Goal: Information Seeking & Learning: Learn about a topic

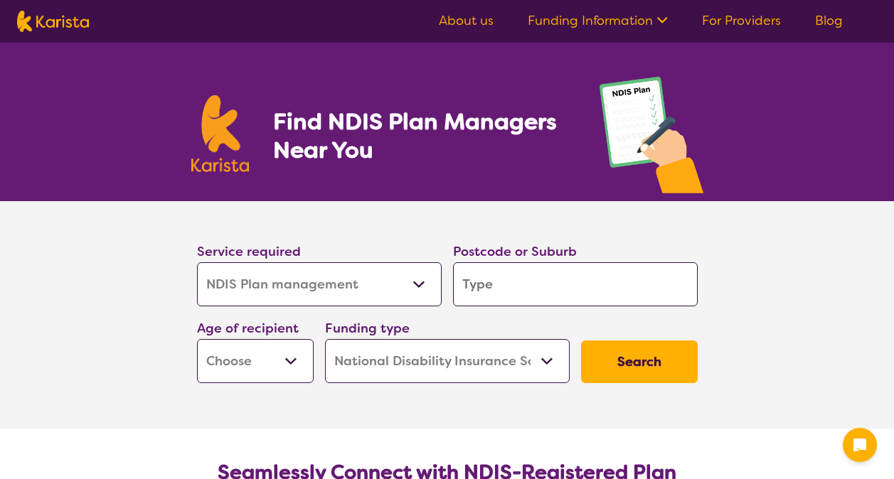
select select "NDIS Plan management"
select select "NDIS"
select select "NDIS Plan management"
select select "NDIS"
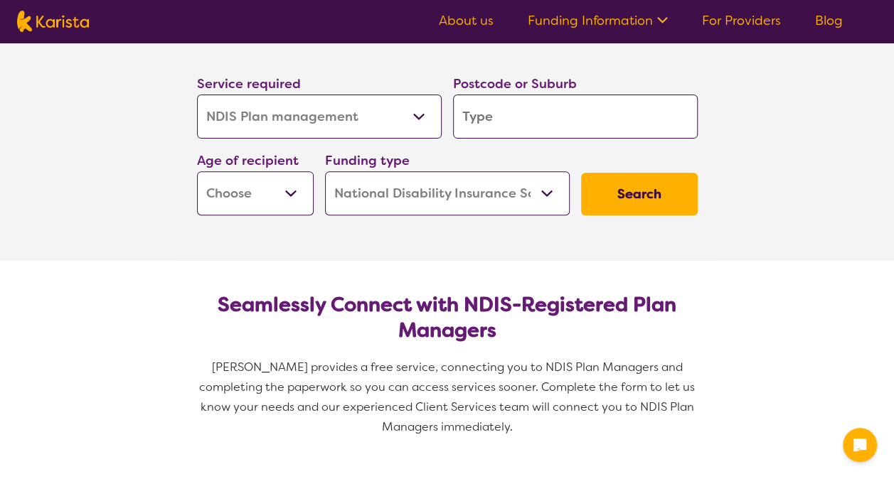
scroll to position [213, 0]
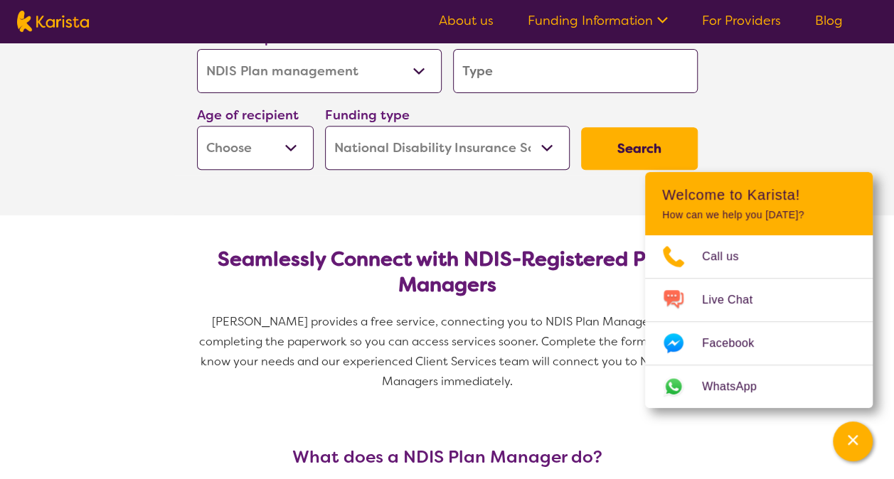
click at [565, 82] on input "search" at bounding box center [575, 71] width 245 height 44
type input "3"
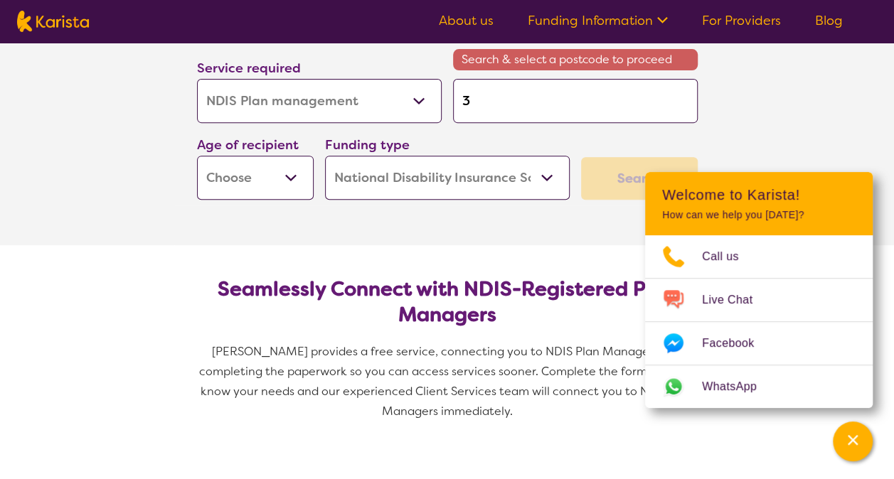
type input "31"
type input "317"
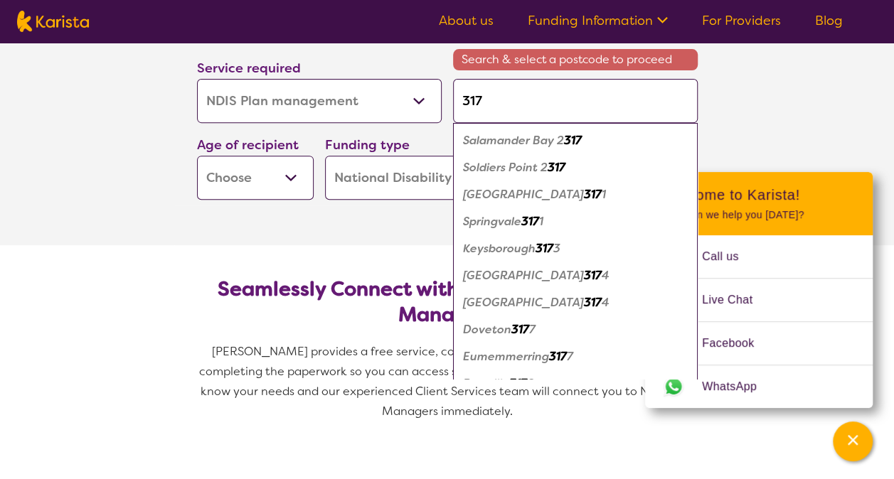
type input "3174"
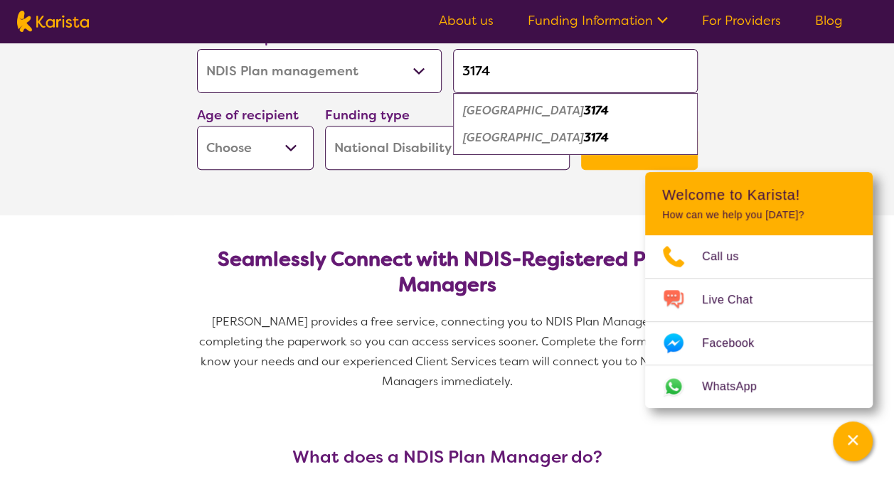
type input "3174"
click at [584, 110] on em "3174" at bounding box center [596, 110] width 25 height 15
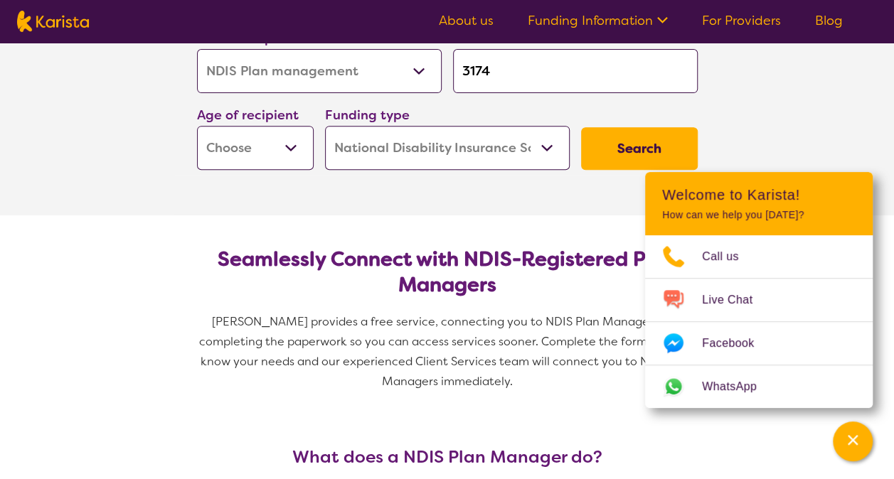
click at [442, 147] on select "Home Care Package (HCP) National Disability Insurance Scheme (NDIS) I don't know" at bounding box center [447, 148] width 245 height 44
select select "i-don-t-know"
click at [325, 126] on select "Home Care Package (HCP) National Disability Insurance Scheme (NDIS) I don't know" at bounding box center [447, 148] width 245 height 44
select select "i-don-t-know"
click at [299, 153] on select "Early Childhood - 0 to 9 Child - 10 to 11 Adolescent - 12 to 17 Adult - 18 to 6…" at bounding box center [255, 148] width 117 height 44
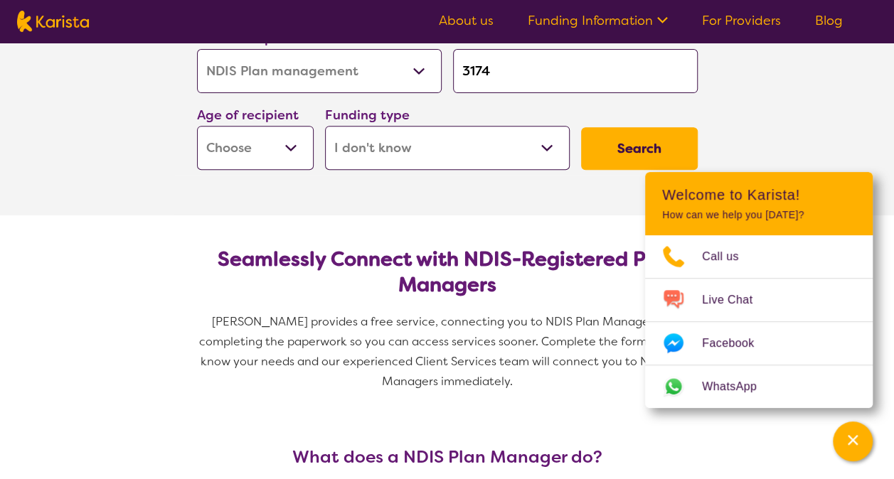
click at [299, 153] on select "Early Childhood - 0 to 9 Child - 10 to 11 Adolescent - 12 to 17 Adult - 18 to 6…" at bounding box center [255, 148] width 117 height 44
click at [681, 155] on button "Search" at bounding box center [639, 148] width 117 height 43
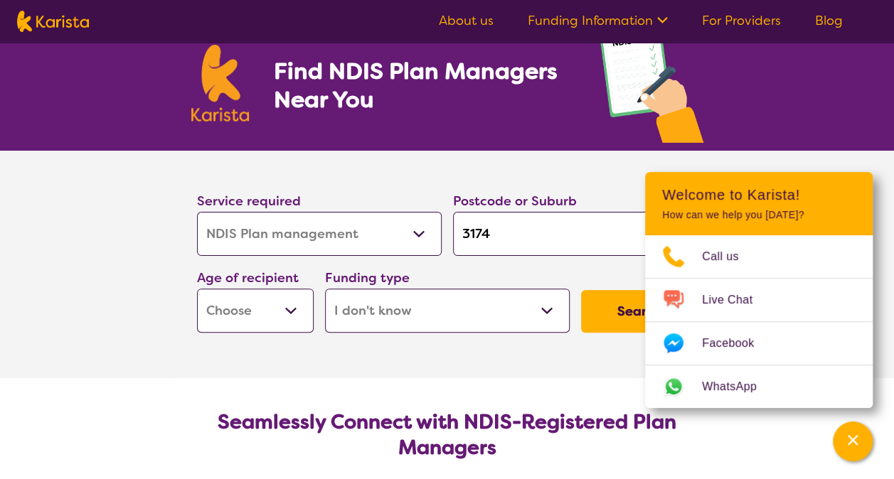
scroll to position [0, 0]
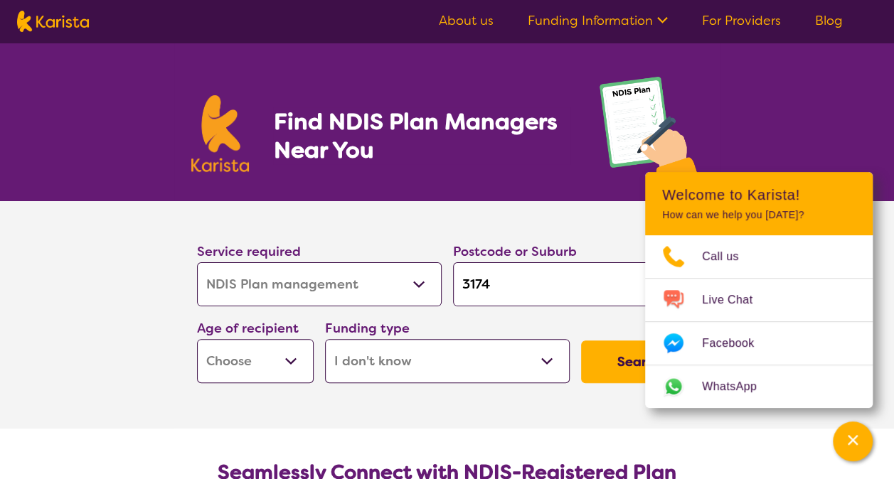
click at [402, 287] on select "Allied Health Assistant Assessment ([MEDICAL_DATA] or [MEDICAL_DATA]) Behaviour…" at bounding box center [319, 284] width 245 height 44
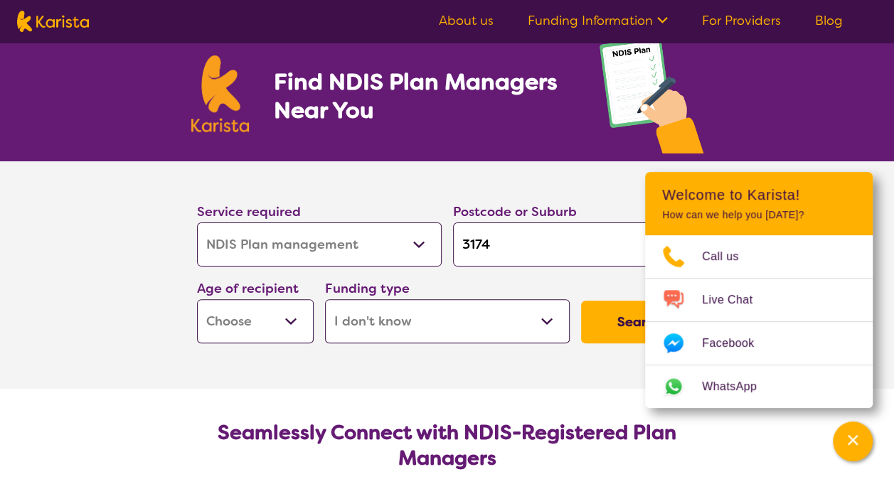
scroll to position [71, 0]
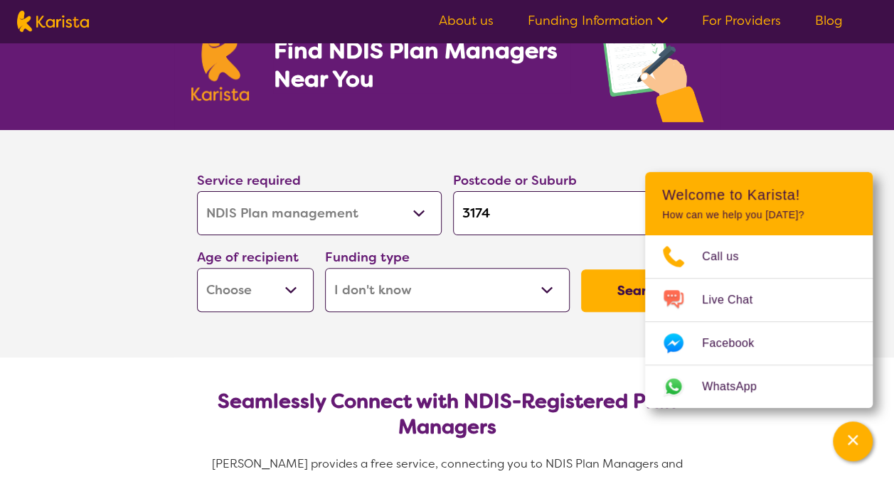
click at [412, 215] on select "Allied Health Assistant Assessment ([MEDICAL_DATA] or [MEDICAL_DATA]) Behaviour…" at bounding box center [319, 213] width 245 height 44
